Goal: Task Accomplishment & Management: Manage account settings

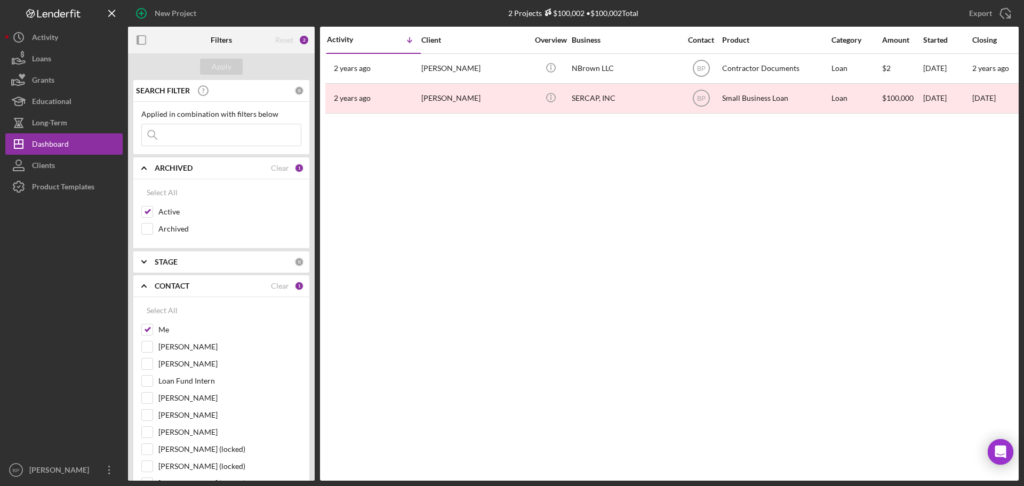
click at [191, 137] on input at bounding box center [221, 134] width 159 height 21
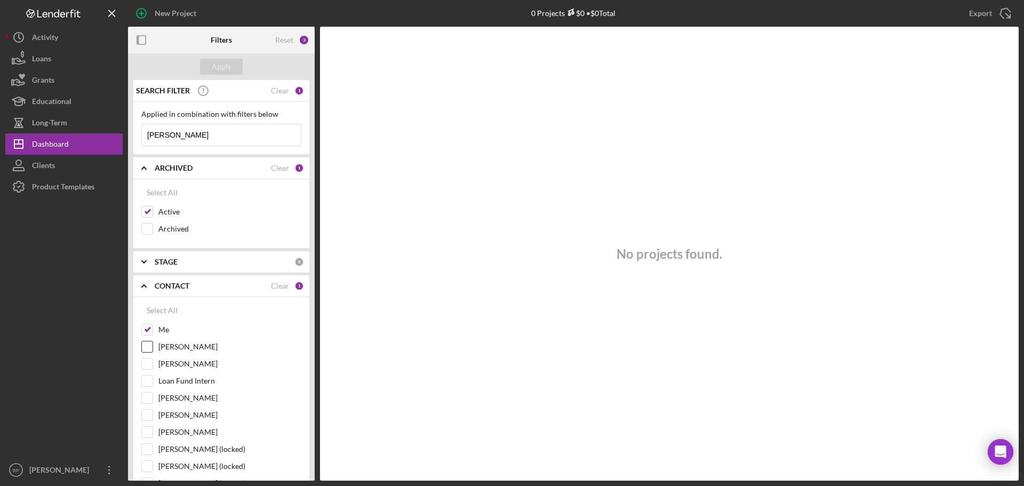
type input "[PERSON_NAME]"
click at [151, 347] on input "[PERSON_NAME]" at bounding box center [147, 346] width 11 height 11
checkbox input "true"
click at [150, 369] on input "[PERSON_NAME]" at bounding box center [147, 363] width 11 height 11
checkbox input "true"
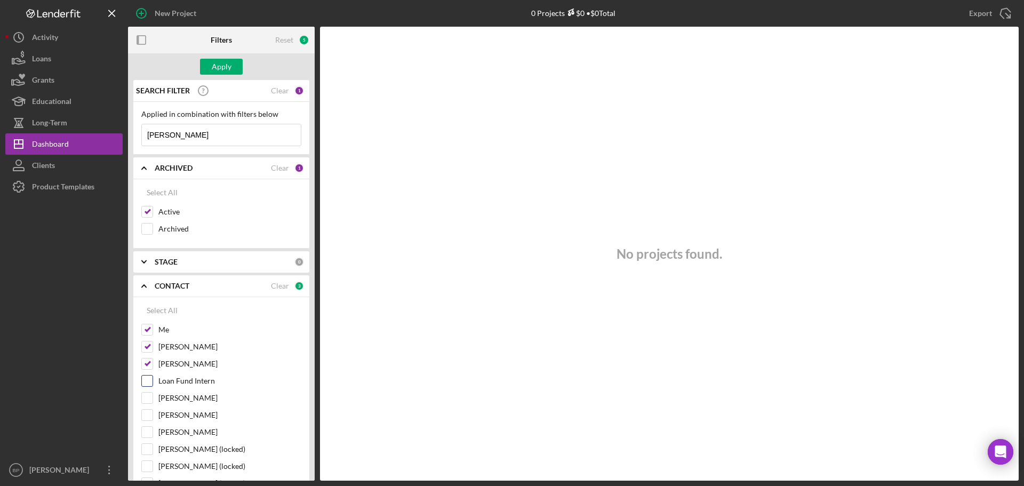
click at [153, 384] on div "Loan Fund Intern" at bounding box center [221, 383] width 160 height 17
click at [154, 402] on div "[PERSON_NAME]" at bounding box center [221, 400] width 160 height 17
click at [149, 399] on input "[PERSON_NAME]" at bounding box center [147, 398] width 11 height 11
checkbox input "true"
drag, startPoint x: 149, startPoint y: 383, endPoint x: 155, endPoint y: 407, distance: 24.7
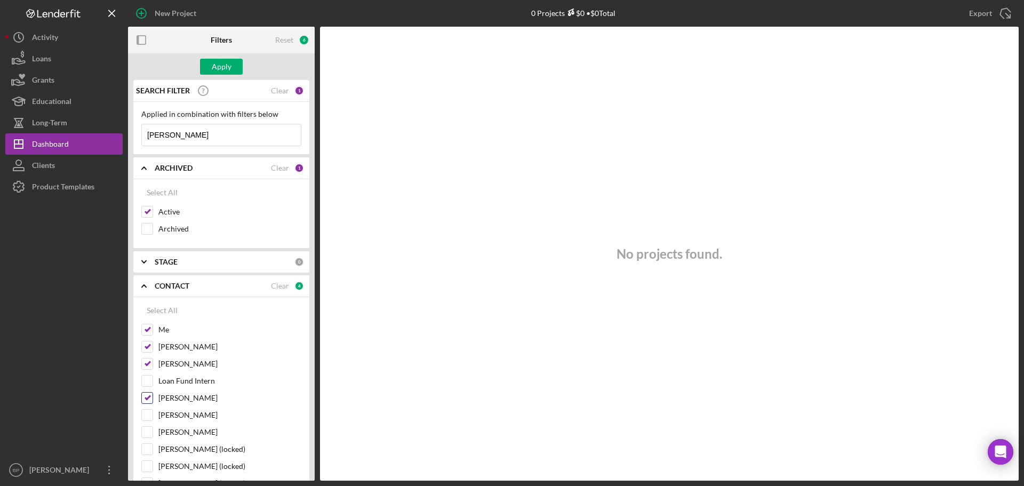
click at [149, 383] on input "Loan Fund Intern" at bounding box center [147, 381] width 11 height 11
checkbox input "true"
click at [148, 434] on input "[PERSON_NAME]" at bounding box center [147, 432] width 11 height 11
checkbox input "true"
click at [226, 68] on div "Apply" at bounding box center [222, 67] width 20 height 16
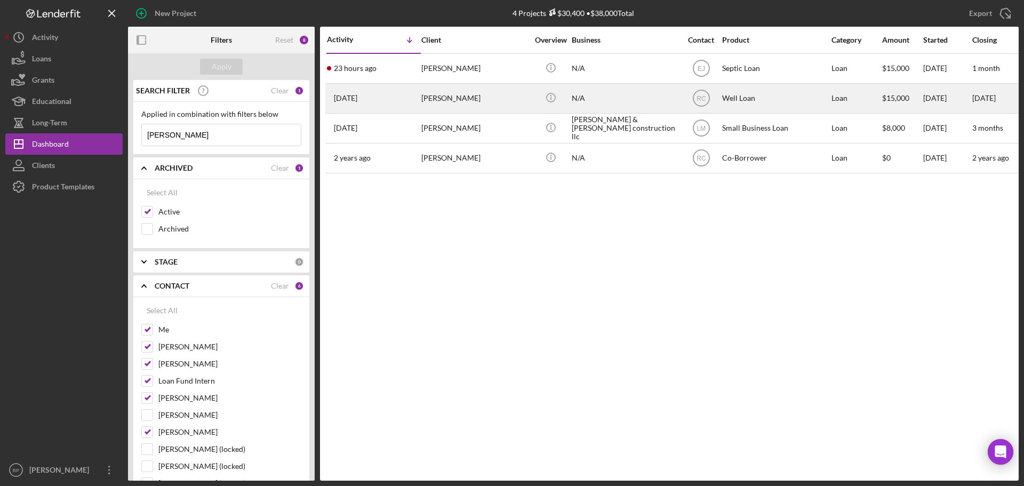
click at [349, 98] on time "[DATE]" at bounding box center [345, 98] width 23 height 9
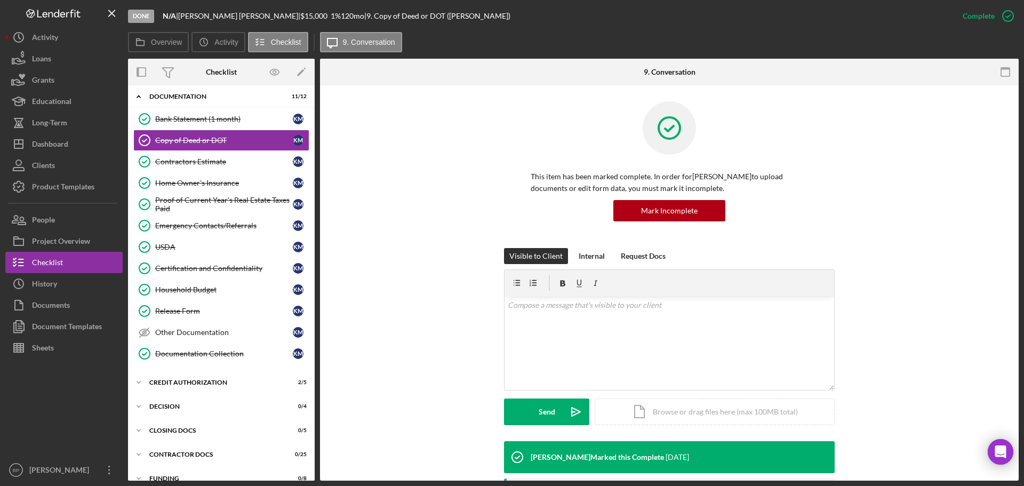
scroll to position [43, 0]
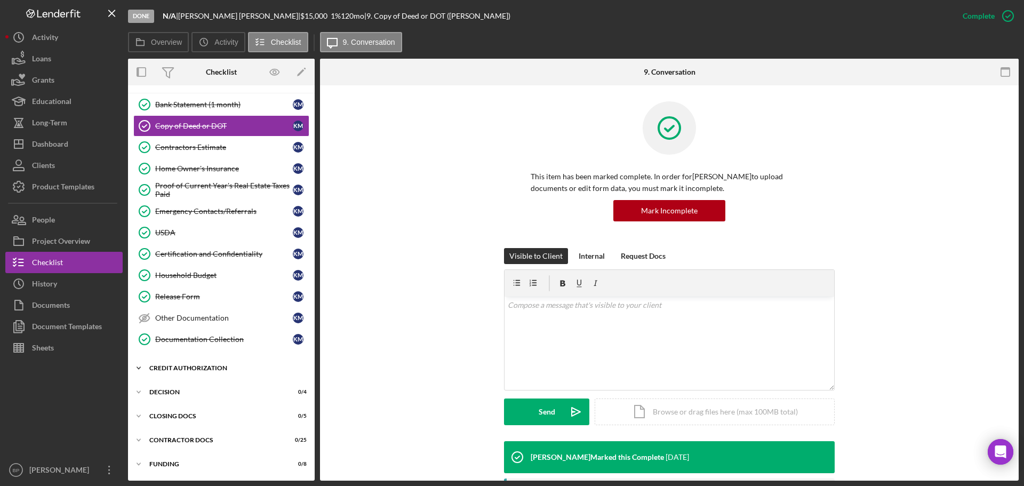
click at [144, 368] on icon "Icon/Expander" at bounding box center [138, 367] width 21 height 21
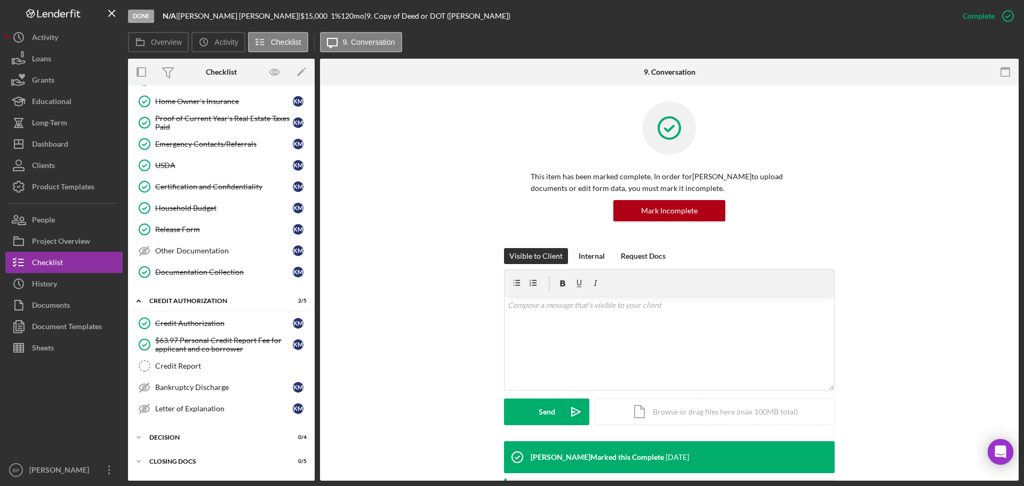
scroll to position [155, 0]
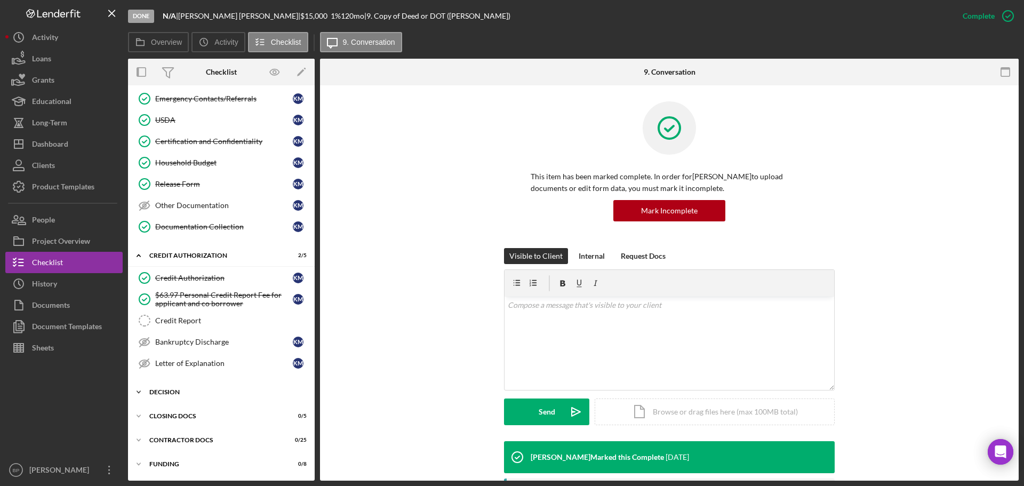
click at [168, 389] on div "Decision" at bounding box center [225, 392] width 152 height 6
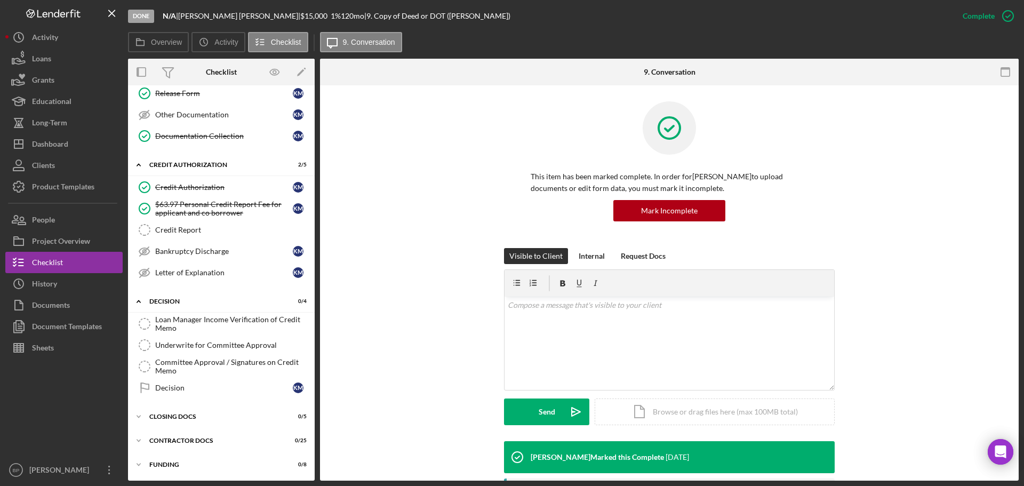
scroll to position [246, 0]
click at [141, 413] on icon "Icon/Expander" at bounding box center [138, 415] width 21 height 21
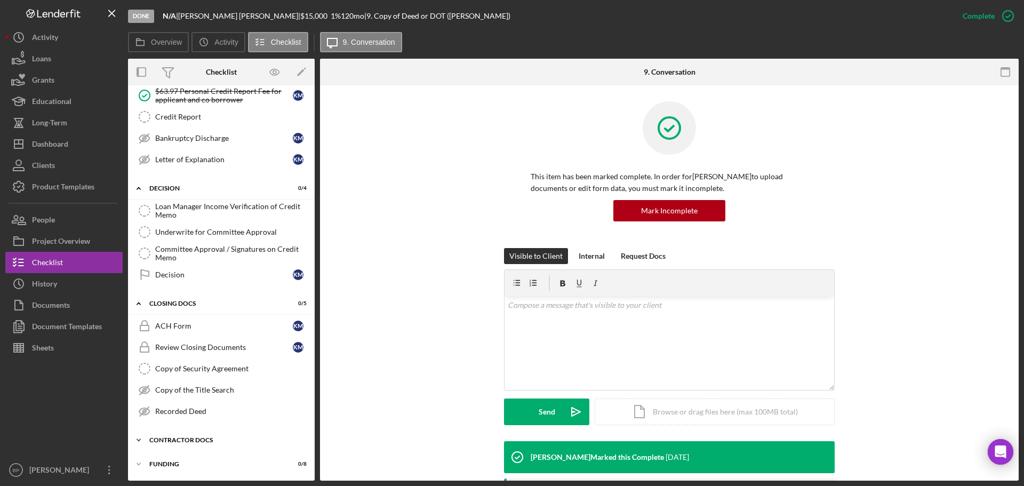
click at [137, 437] on icon "Icon/Expander" at bounding box center [138, 439] width 21 height 21
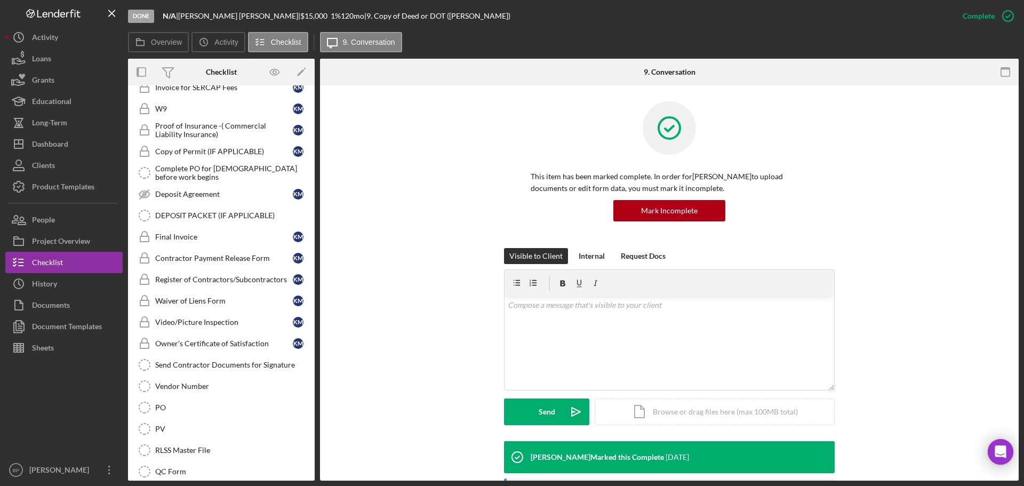
scroll to position [782, 0]
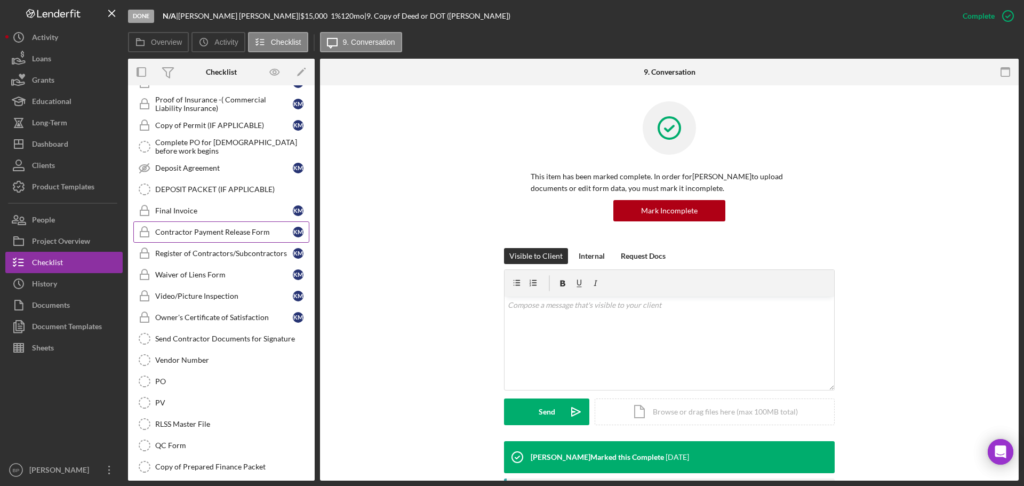
click at [171, 235] on div "Contractor Payment Release Form" at bounding box center [224, 232] width 138 height 9
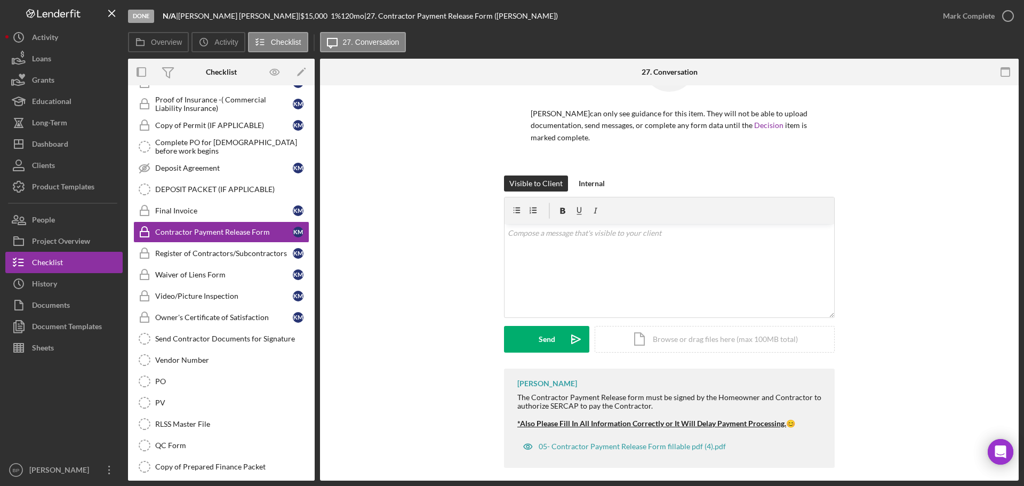
scroll to position [71, 0]
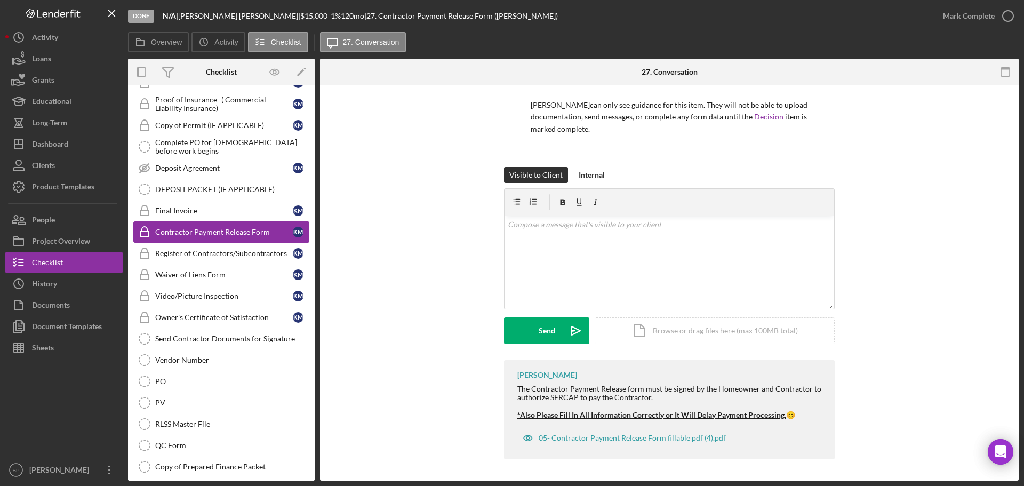
click at [242, 235] on div "Contractor Payment Release Form" at bounding box center [224, 232] width 138 height 9
click at [41, 288] on div "History" at bounding box center [44, 285] width 25 height 24
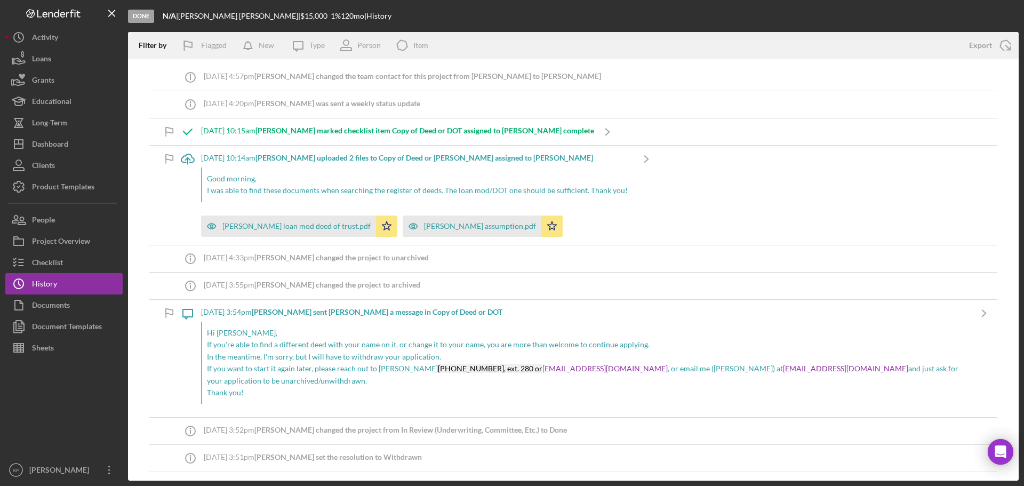
click at [608, 244] on div "[DATE] 10:14am [PERSON_NAME] uploaded 2 files to Copy of Deed or [PERSON_NAME] …" at bounding box center [417, 195] width 432 height 99
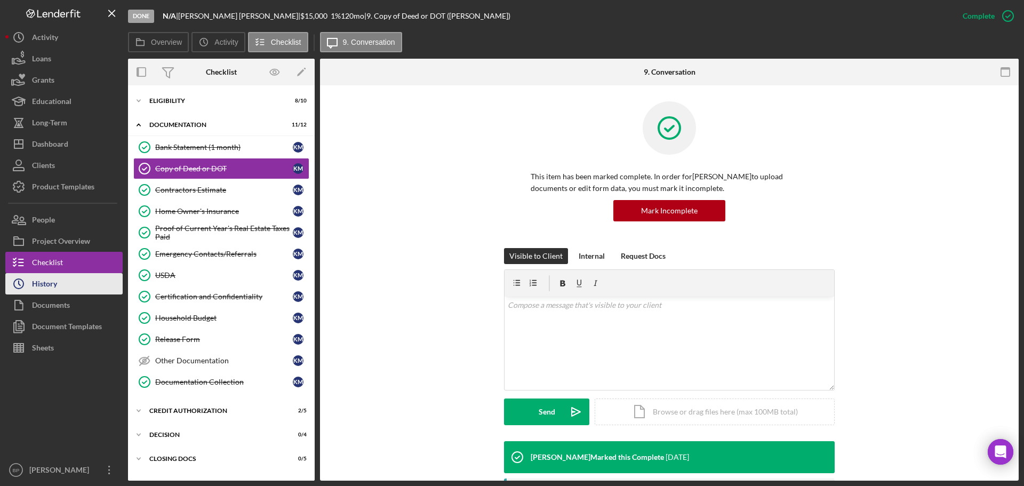
click at [52, 285] on div "History" at bounding box center [44, 285] width 25 height 24
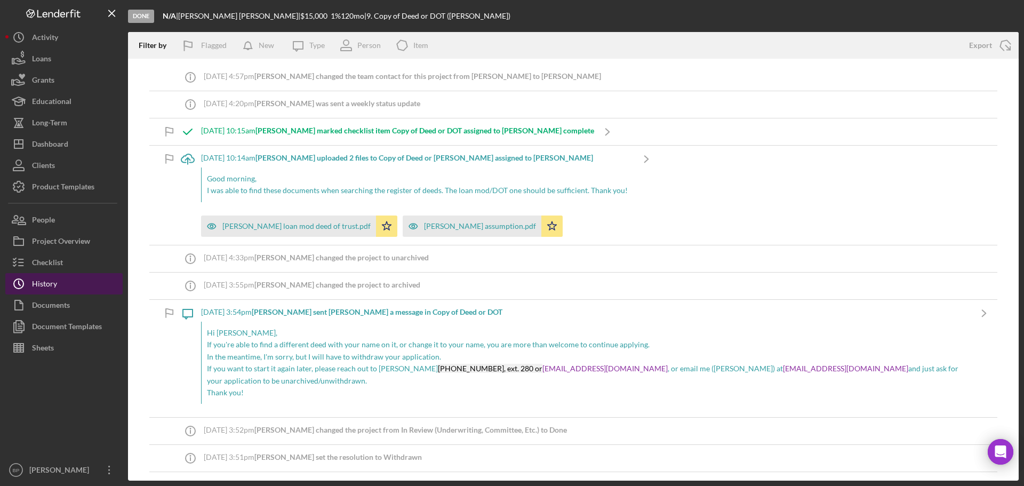
click at [52, 285] on div "History" at bounding box center [44, 285] width 25 height 24
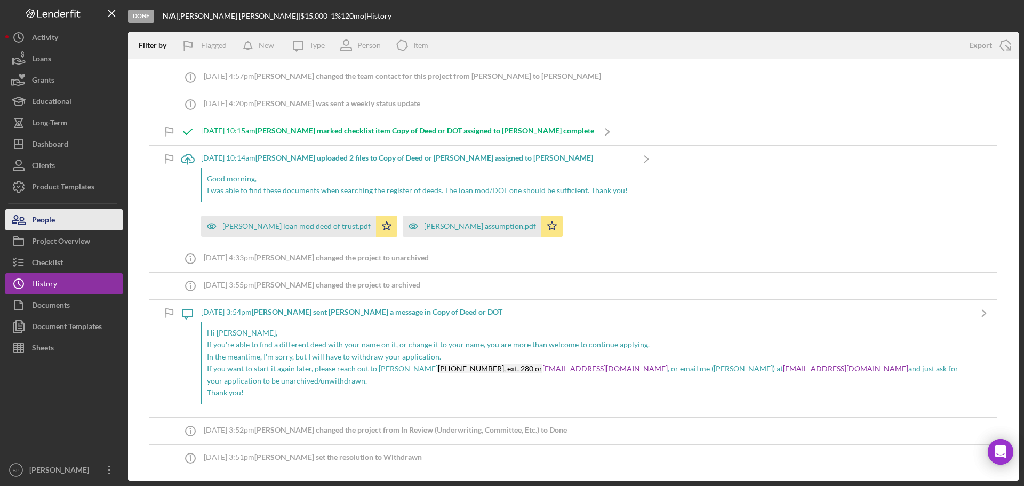
click at [51, 216] on div "People" at bounding box center [43, 221] width 23 height 24
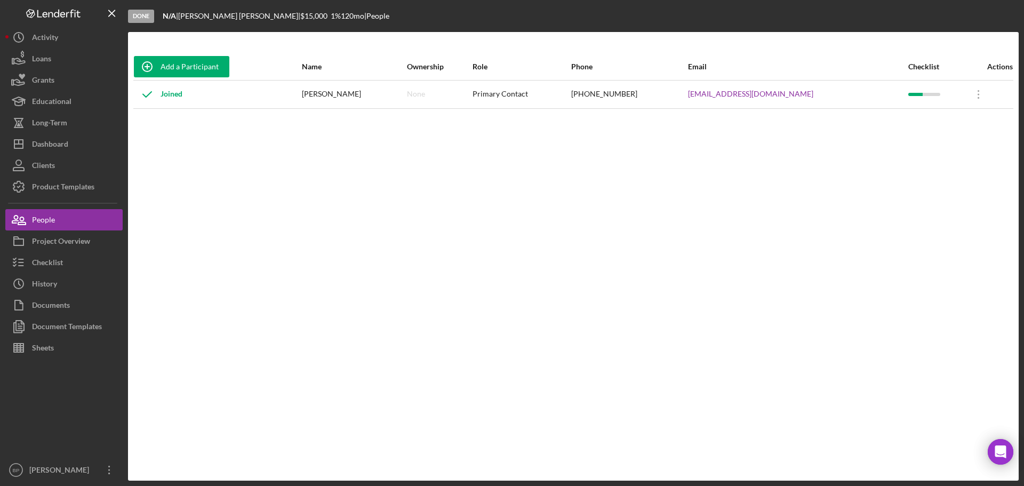
click at [909, 68] on div "Checklist" at bounding box center [937, 66] width 57 height 9
click at [951, 65] on icon "Icon/Table Sort Arrow" at bounding box center [955, 66] width 21 height 21
click at [949, 65] on icon "Icon/Table Sort Arrow" at bounding box center [955, 66] width 21 height 21
click at [950, 65] on icon "Icon/Table Sort Arrow" at bounding box center [955, 66] width 21 height 21
click at [971, 95] on icon "Icon/Overflow" at bounding box center [981, 94] width 27 height 27
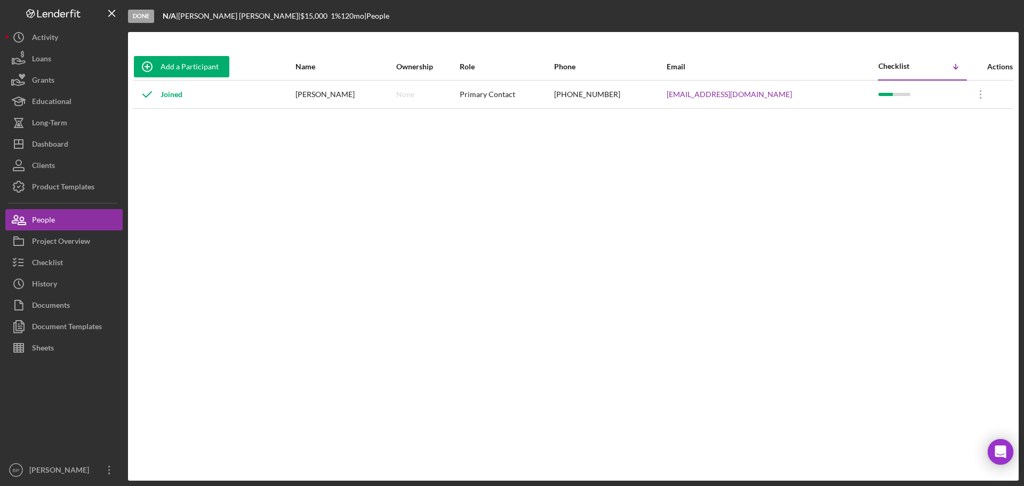
drag, startPoint x: 887, startPoint y: 253, endPoint x: 849, endPoint y: 129, distance: 130.5
click at [886, 253] on div "Add a Participant Name Ownership Role Phone Email Checklist Icon/Table Sort Arr…" at bounding box center [573, 256] width 891 height 406
click at [879, 67] on div "Checklist" at bounding box center [901, 66] width 44 height 9
click at [879, 65] on div "Checklist" at bounding box center [901, 66] width 44 height 9
click at [909, 65] on div "Checklist" at bounding box center [937, 66] width 57 height 9
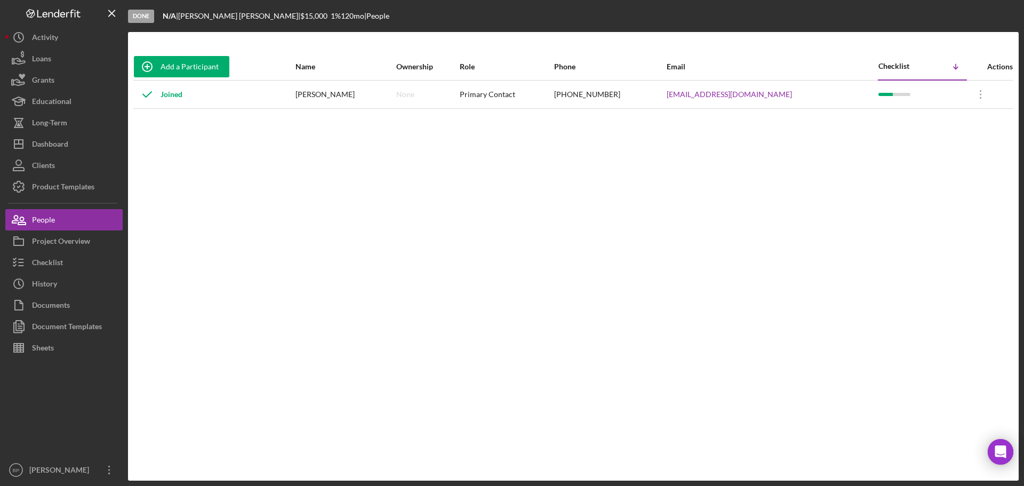
click at [956, 66] on line at bounding box center [956, 66] width 0 height 5
click at [688, 287] on div "Add a Participant Name Ownership Role Phone Email Checklist Icon/Table Sort Arr…" at bounding box center [573, 256] width 891 height 406
drag, startPoint x: 469, startPoint y: 203, endPoint x: 415, endPoint y: 204, distance: 53.9
click at [468, 203] on div "Add a Participant Name Ownership Role Phone Email Checklist Icon/Table Sort Arr…" at bounding box center [573, 256] width 891 height 406
